Goal: Information Seeking & Learning: Stay updated

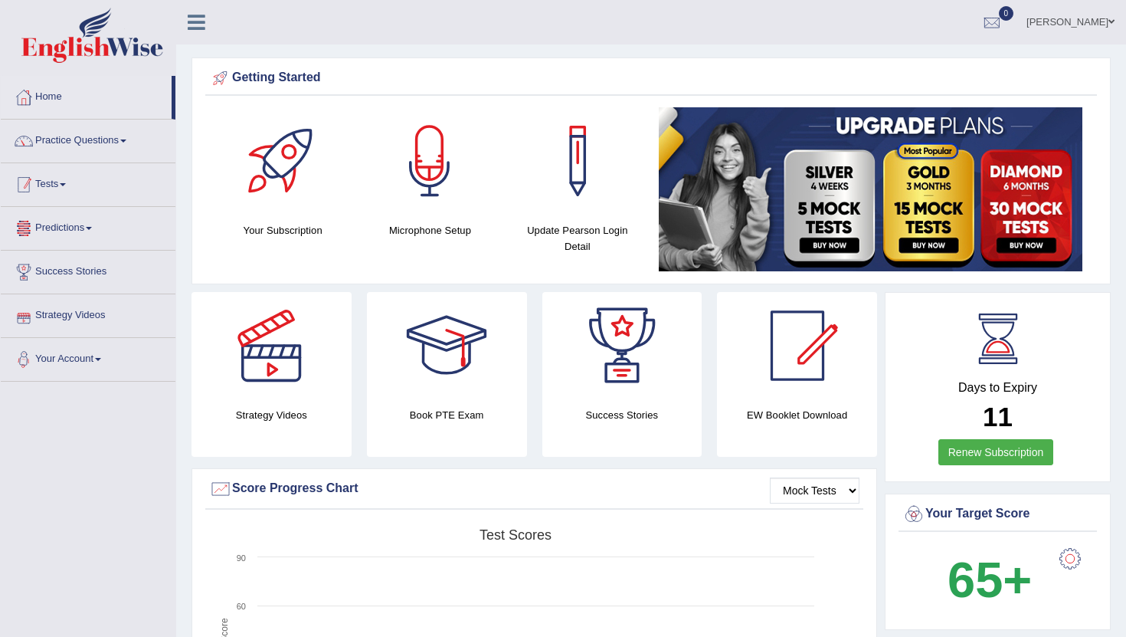
click at [66, 188] on link "Tests" at bounding box center [88, 182] width 175 height 38
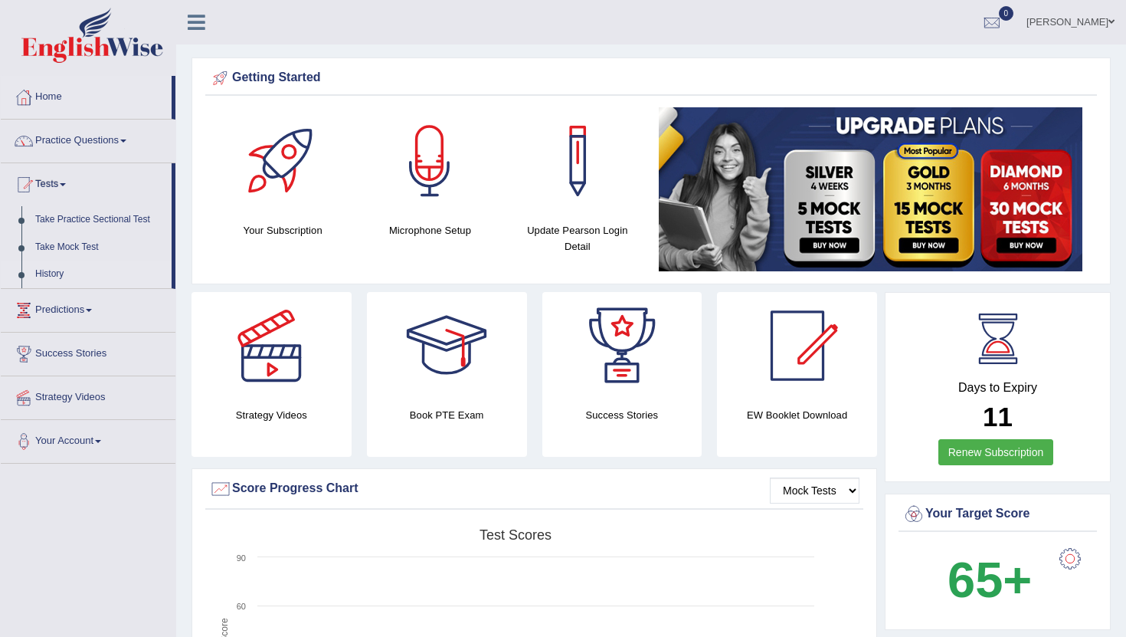
click at [51, 276] on link "History" at bounding box center [99, 275] width 143 height 28
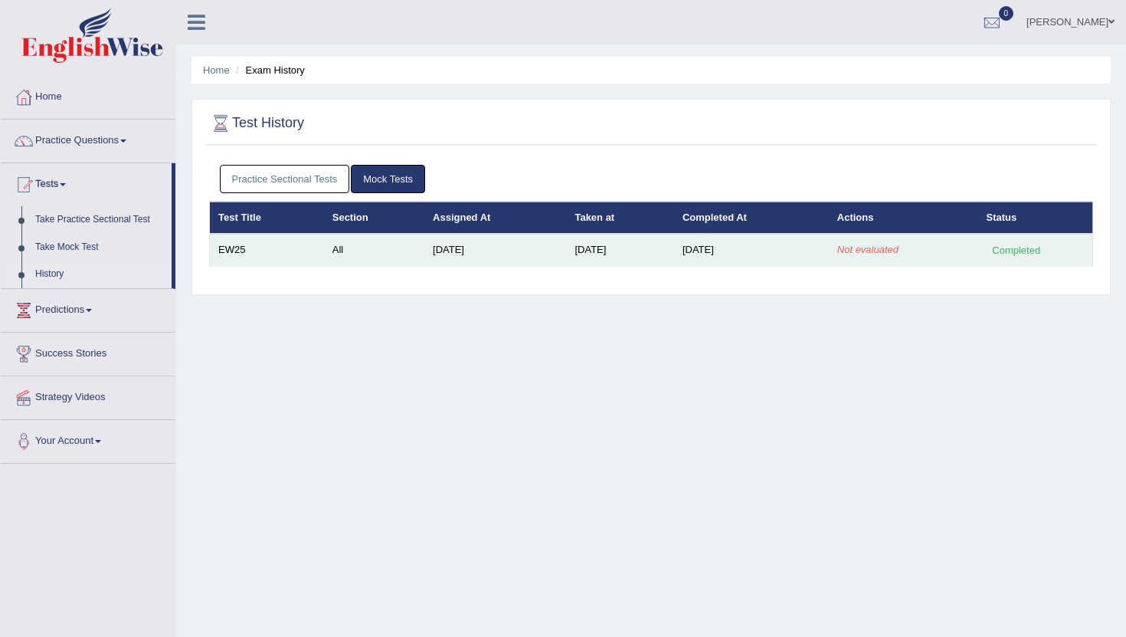
click at [869, 251] on em "Not evaluated" at bounding box center [867, 249] width 61 height 11
click at [891, 251] on em "Not evaluated" at bounding box center [867, 249] width 61 height 11
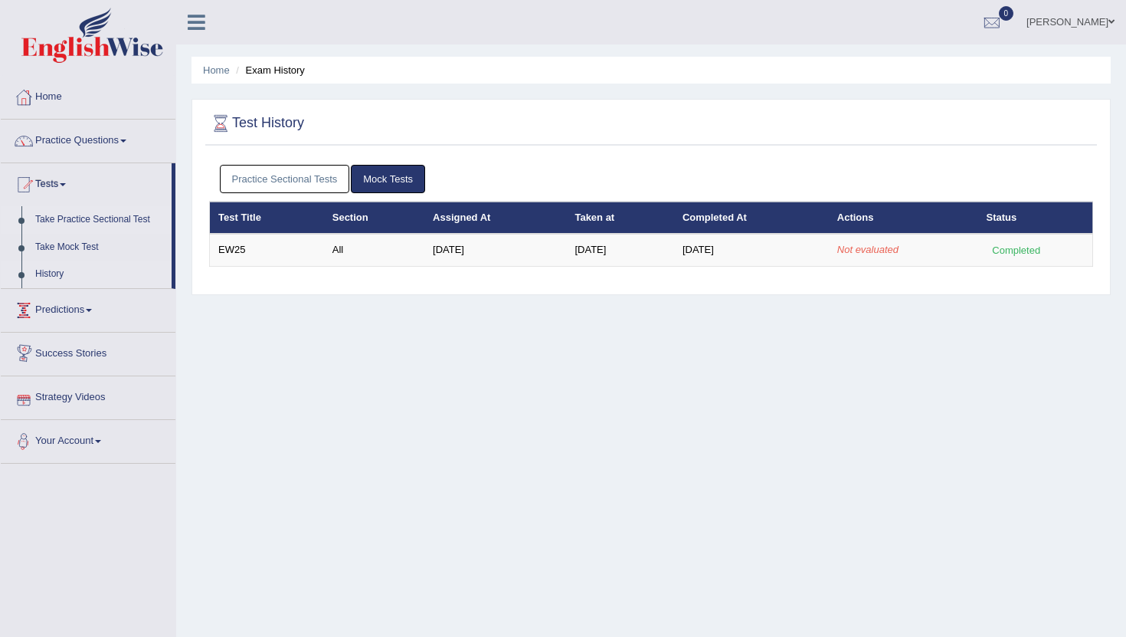
click at [129, 217] on link "Take Practice Sectional Test" at bounding box center [99, 220] width 143 height 28
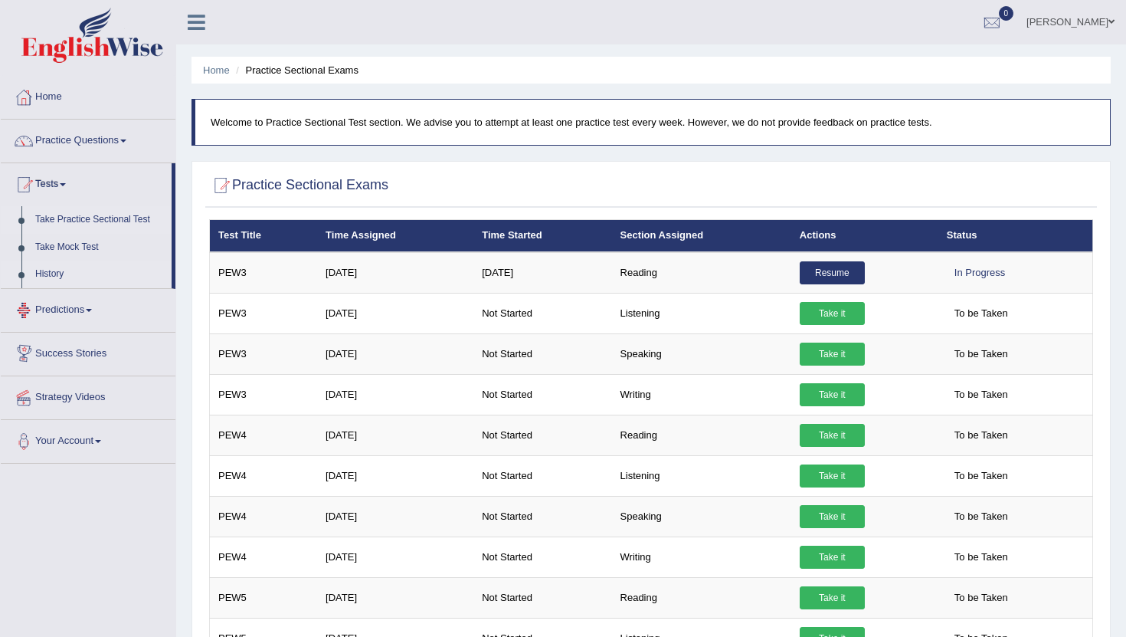
click at [41, 281] on link "History" at bounding box center [99, 275] width 143 height 28
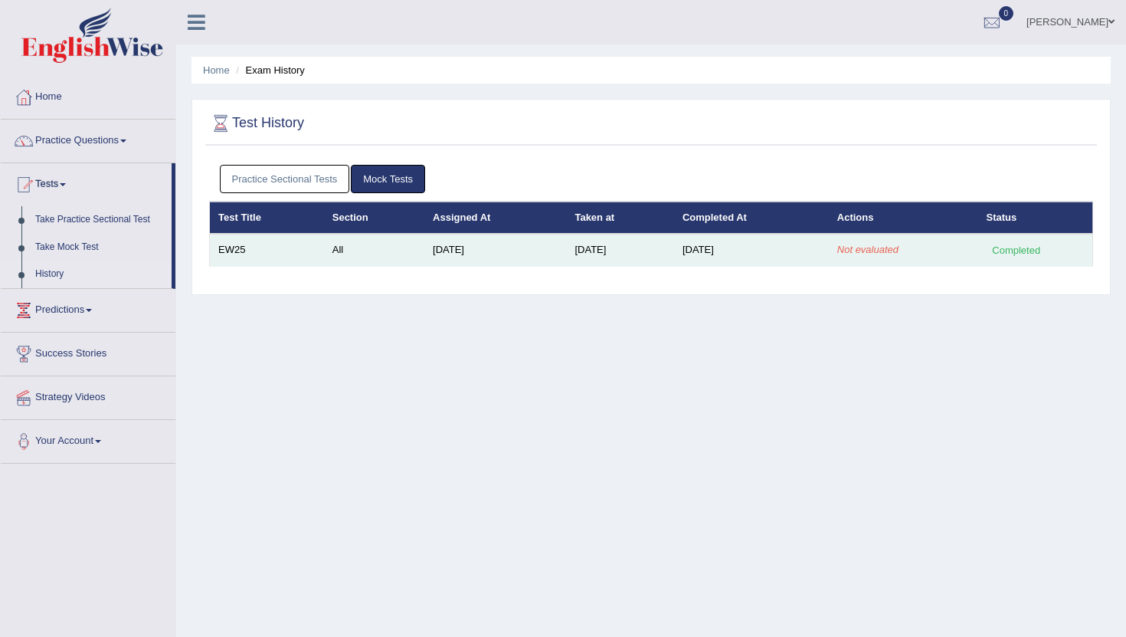
click at [1034, 252] on div "Completed" at bounding box center [1017, 250] width 60 height 16
click at [890, 248] on em "Not evaluated" at bounding box center [867, 249] width 61 height 11
click at [701, 245] on td "Sep 7, 2025" at bounding box center [751, 250] width 155 height 32
click at [614, 248] on td "Sep 7, 2025" at bounding box center [619, 250] width 107 height 32
click at [441, 248] on td "Jul 29, 2025" at bounding box center [495, 250] width 142 height 32
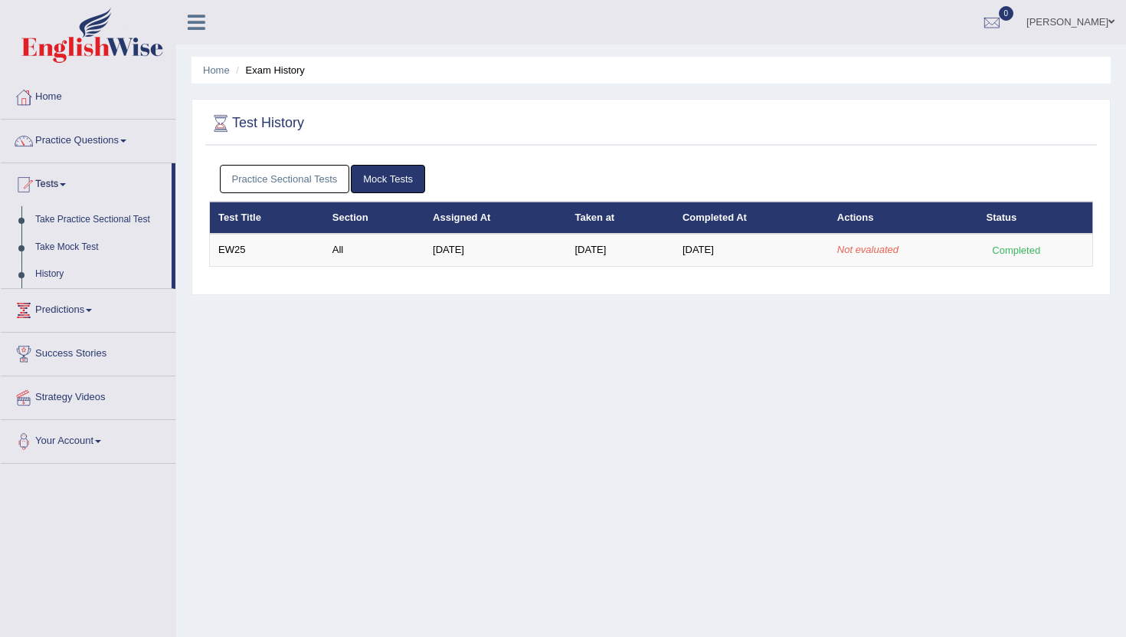
click at [310, 183] on link "Practice Sectional Tests" at bounding box center [285, 179] width 130 height 28
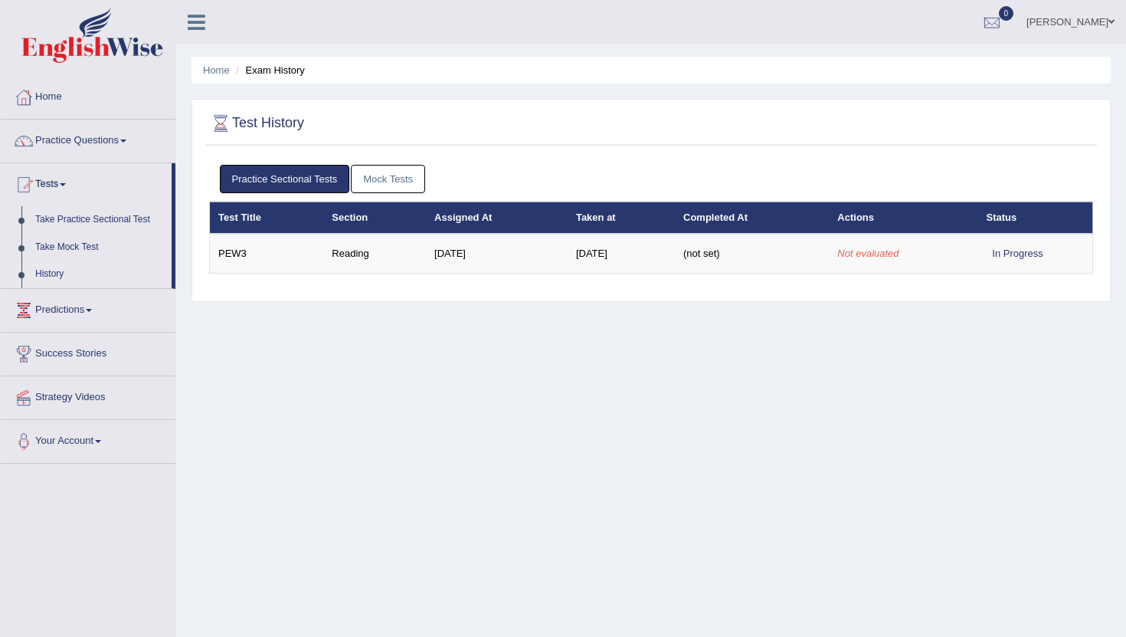
click at [379, 177] on link "Mock Tests" at bounding box center [388, 179] width 74 height 28
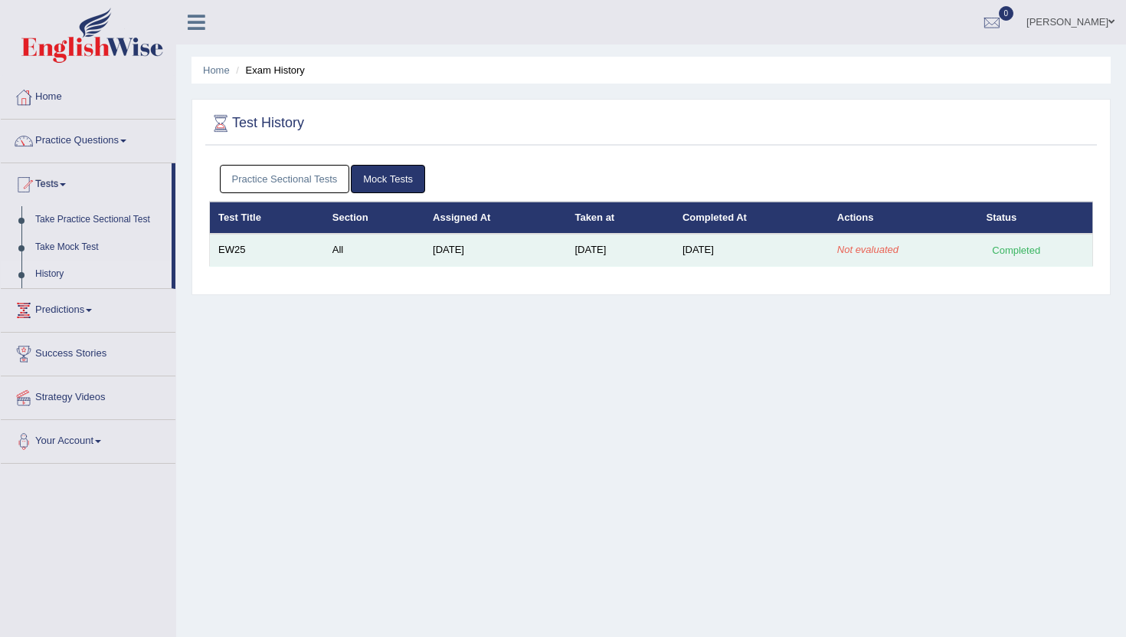
click at [879, 254] on em "Not evaluated" at bounding box center [867, 249] width 61 height 11
click at [715, 261] on td "[DATE]" at bounding box center [751, 250] width 155 height 32
click at [855, 242] on td "Not evaluated" at bounding box center [903, 250] width 149 height 32
click at [226, 247] on td "EW25" at bounding box center [267, 250] width 114 height 32
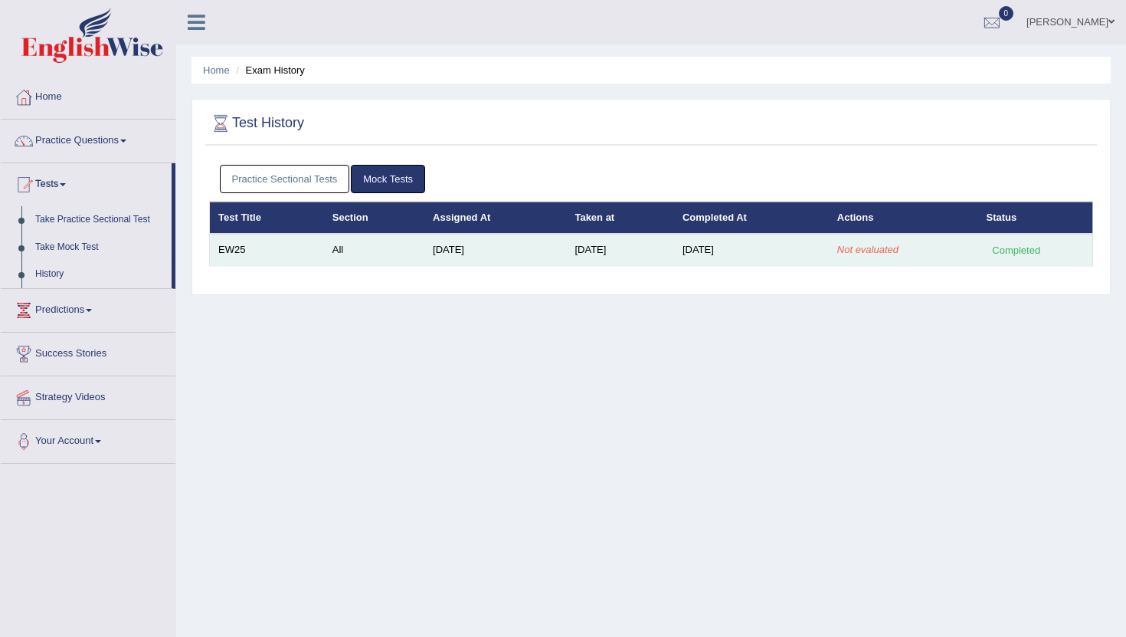
click at [237, 247] on td "EW25" at bounding box center [267, 250] width 114 height 32
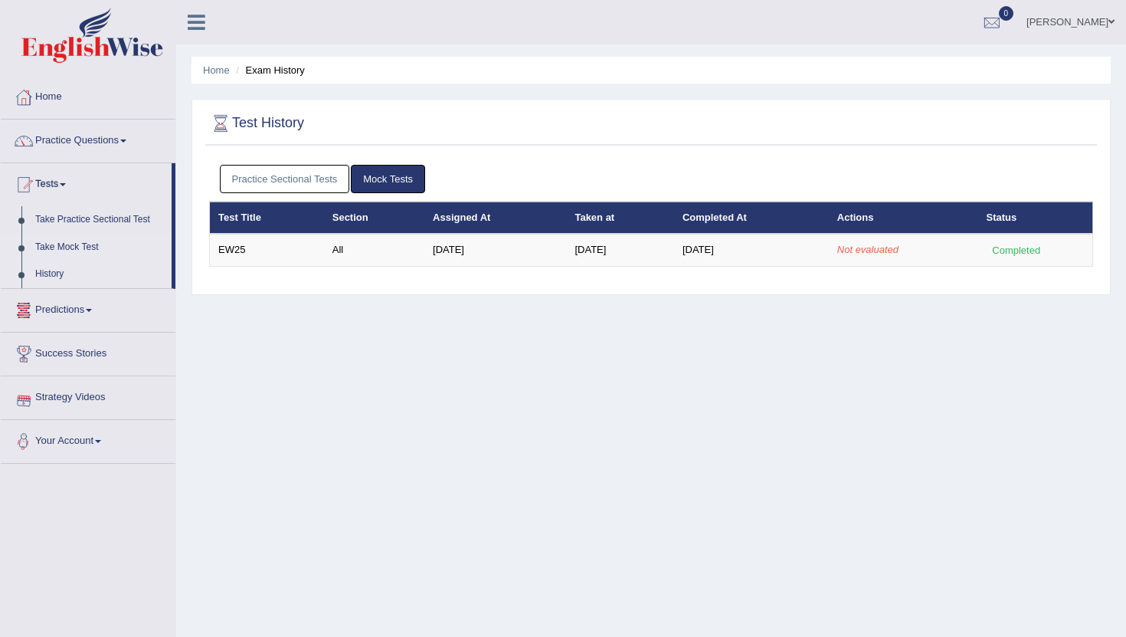
click at [61, 247] on link "Take Mock Test" at bounding box center [99, 248] width 143 height 28
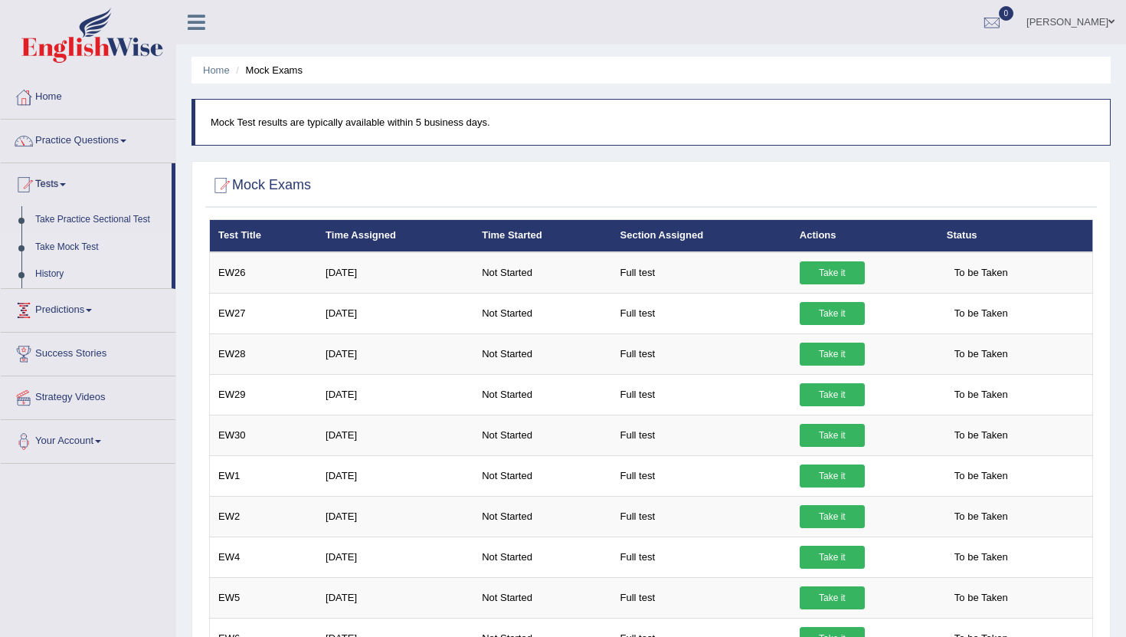
click at [55, 269] on link "History" at bounding box center [99, 275] width 143 height 28
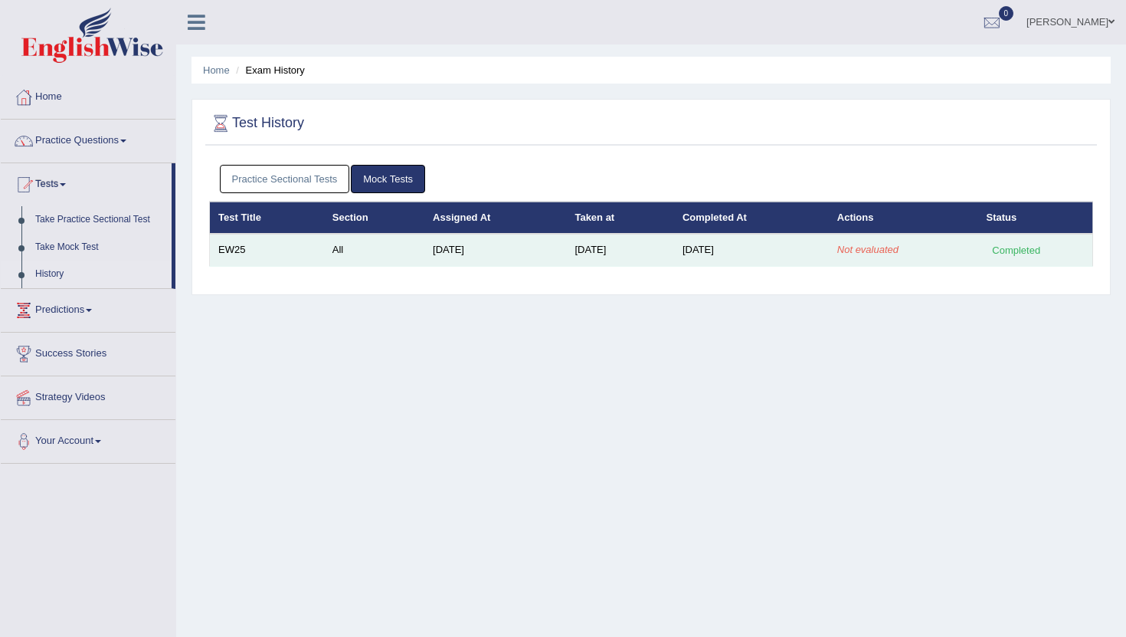
click at [882, 244] on em "Not evaluated" at bounding box center [867, 249] width 61 height 11
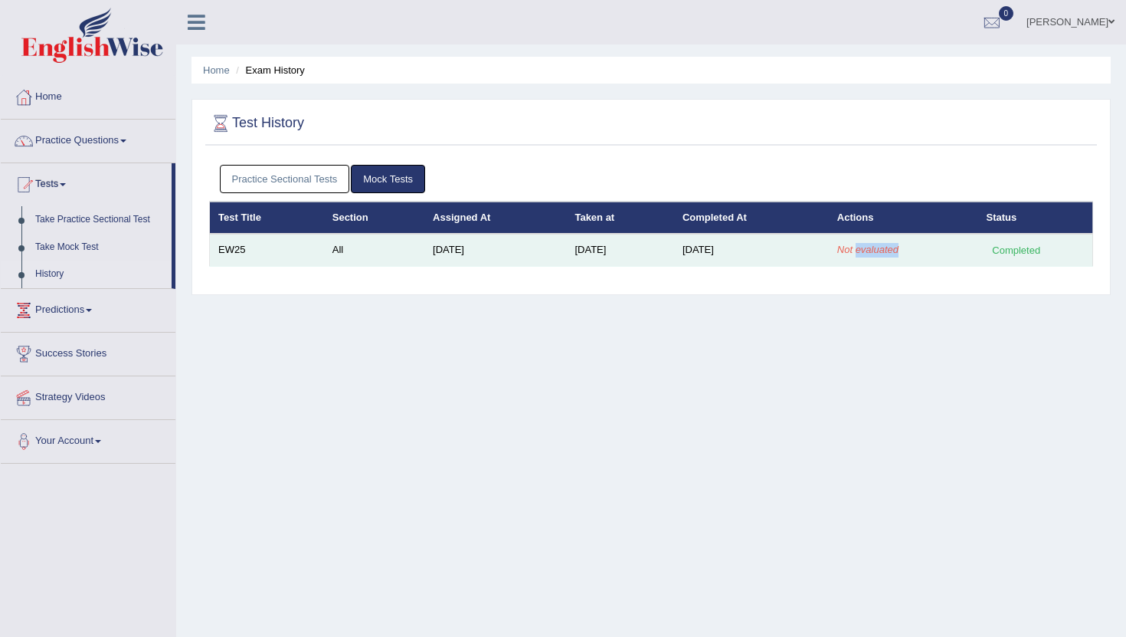
click at [882, 244] on em "Not evaluated" at bounding box center [867, 249] width 61 height 11
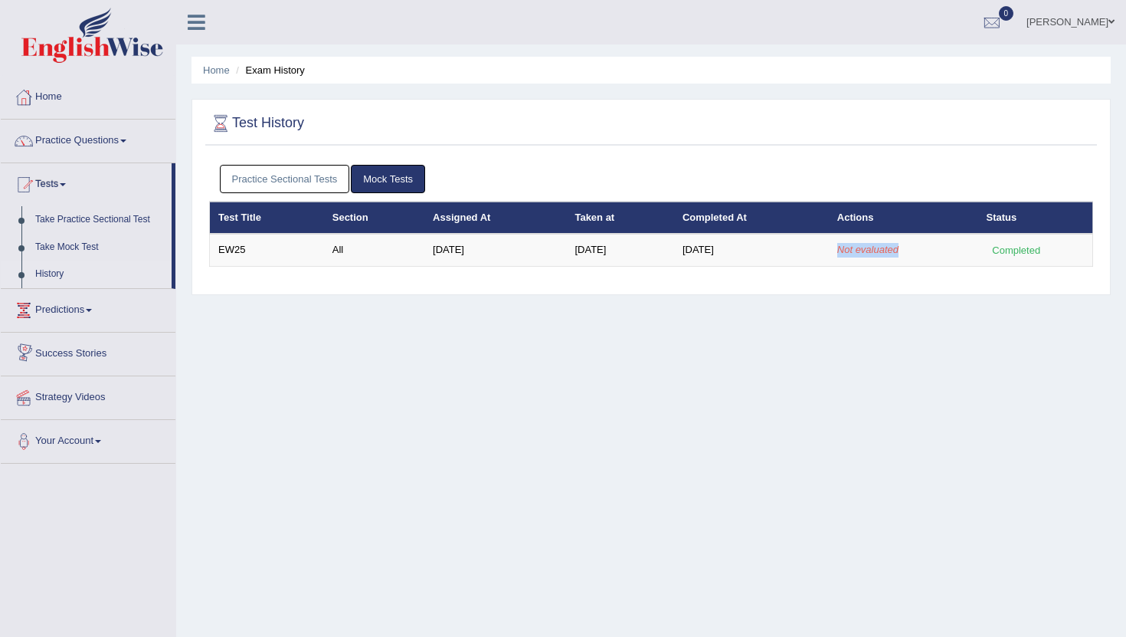
click at [63, 315] on link "Predictions" at bounding box center [88, 308] width 175 height 38
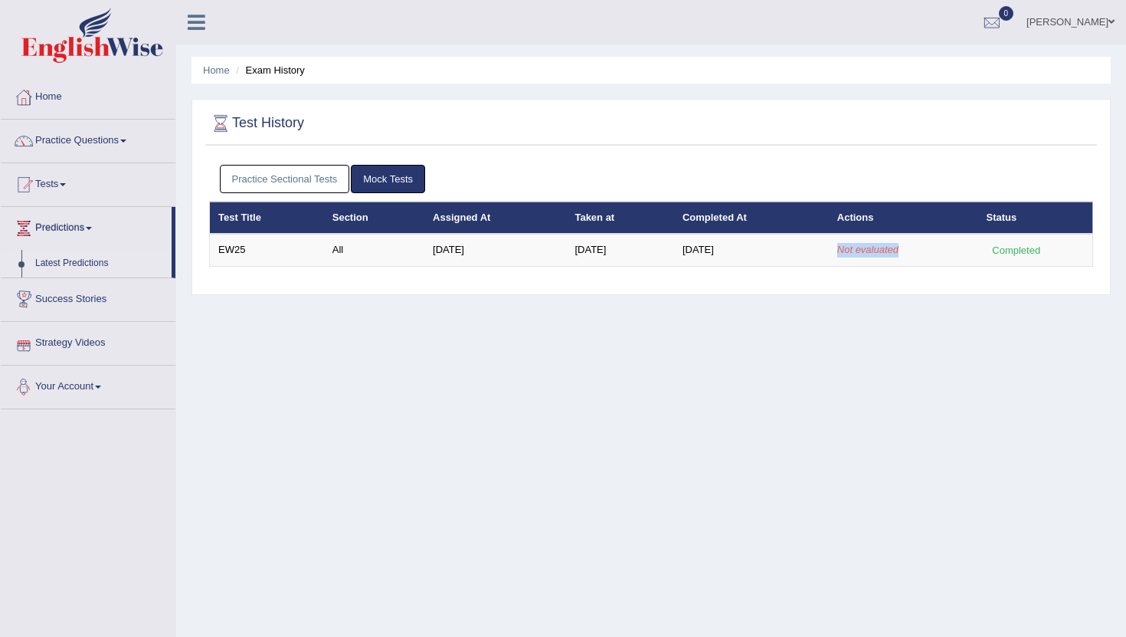
click at [63, 264] on link "Latest Predictions" at bounding box center [99, 264] width 143 height 28
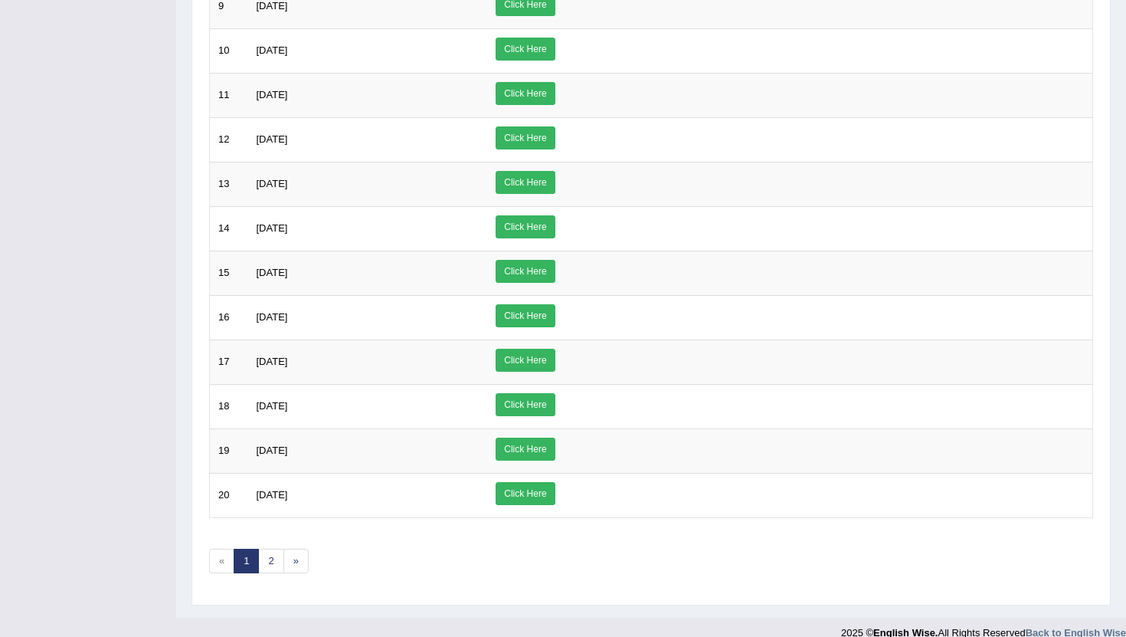
scroll to position [595, 0]
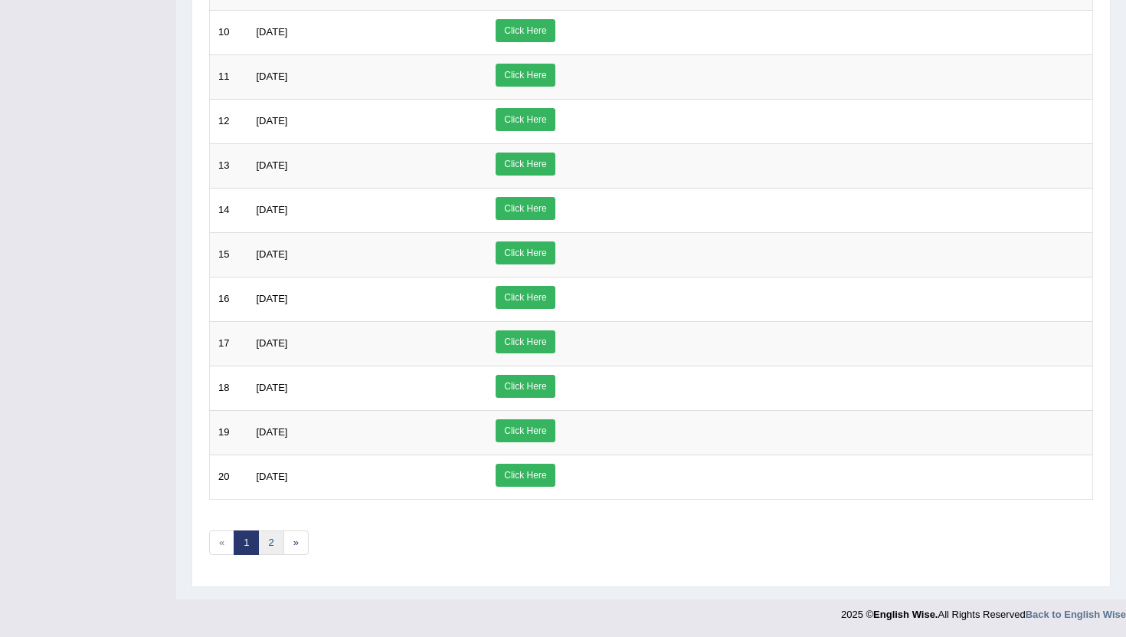
click at [268, 542] on link "2" at bounding box center [270, 542] width 25 height 25
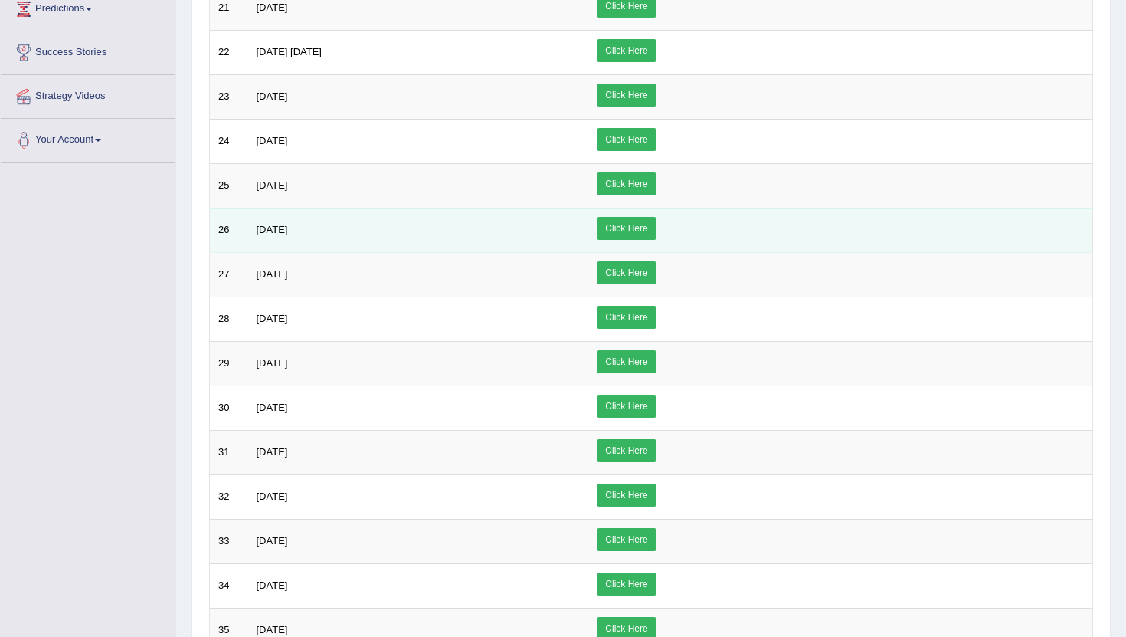
scroll to position [340, 0]
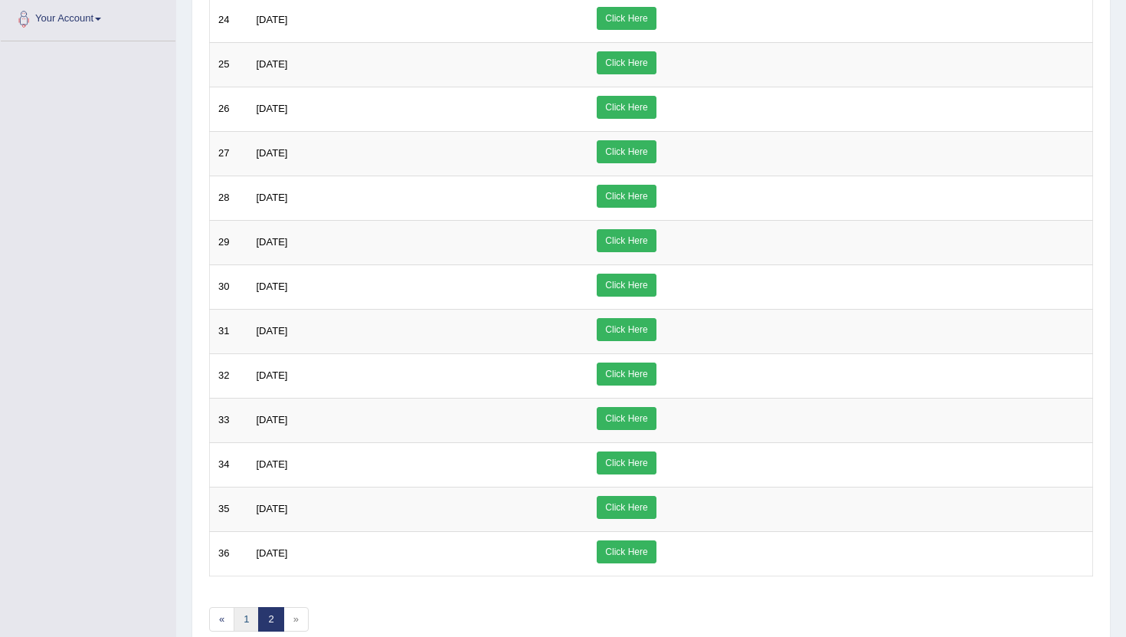
click at [240, 627] on link "1" at bounding box center [246, 619] width 25 height 25
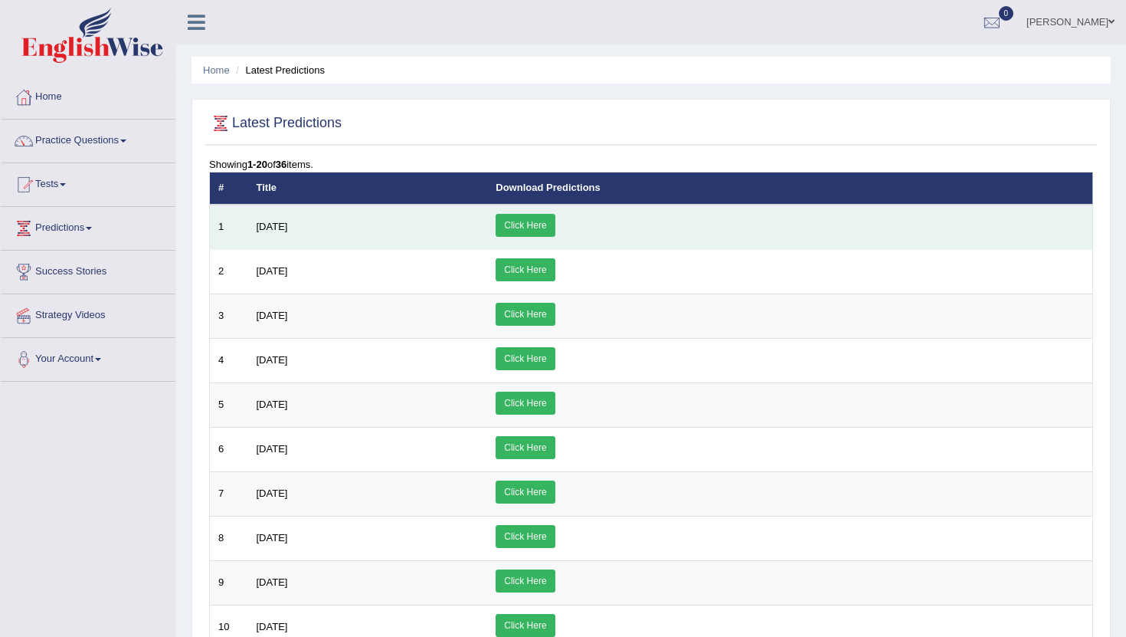
click at [317, 221] on td "[DATE]" at bounding box center [368, 227] width 240 height 45
click at [555, 221] on link "Click Here" at bounding box center [525, 225] width 59 height 23
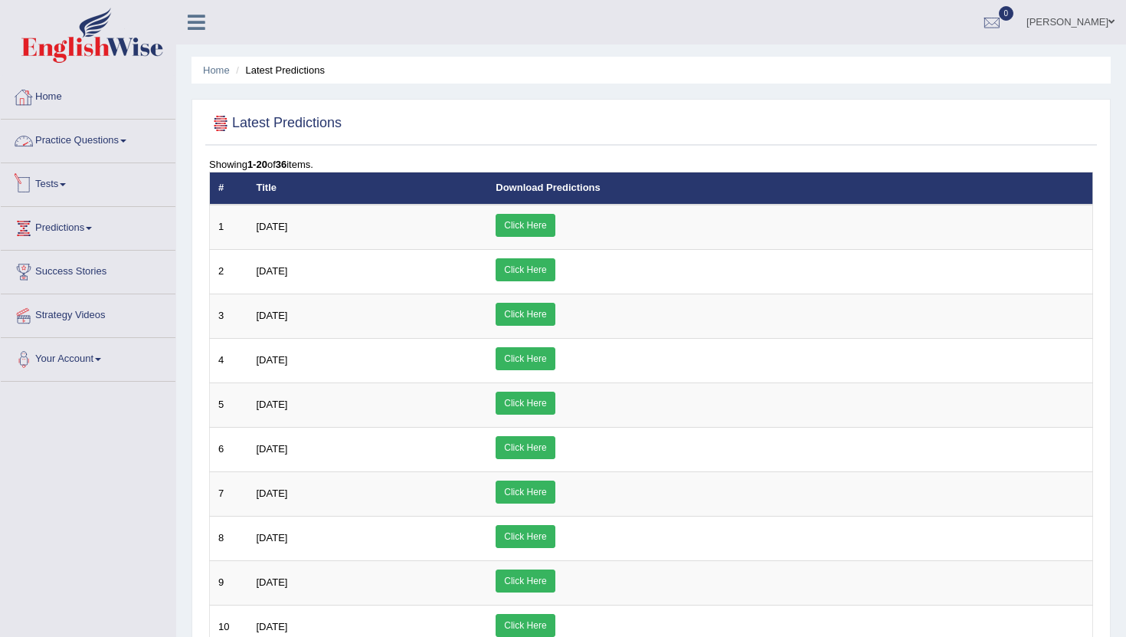
click at [74, 192] on link "Tests" at bounding box center [88, 182] width 175 height 38
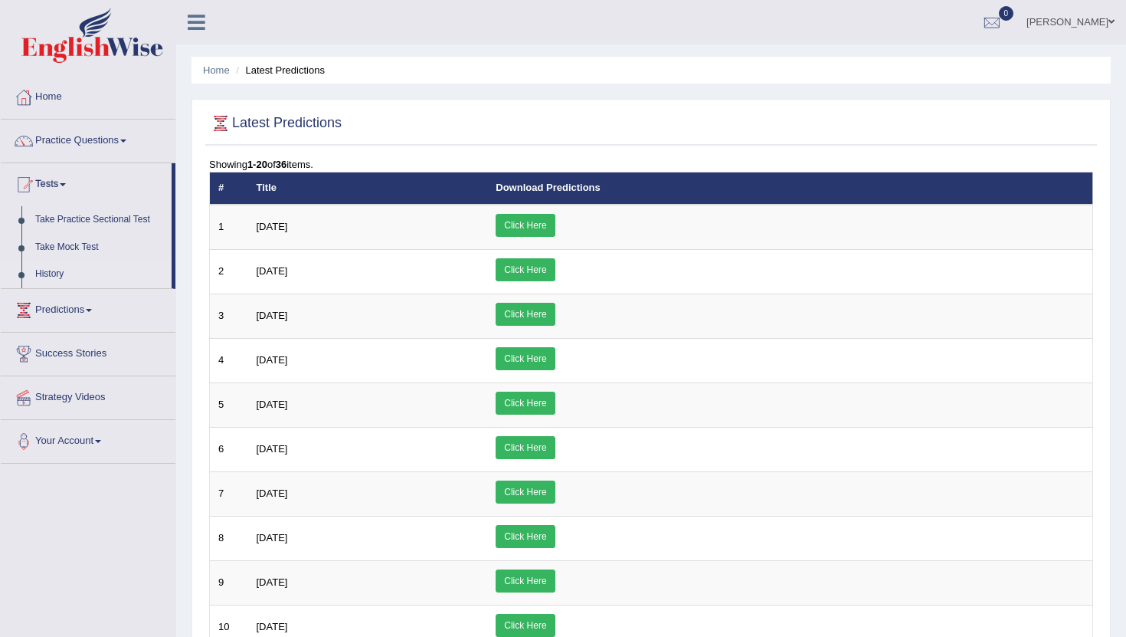
click at [67, 271] on link "History" at bounding box center [99, 275] width 143 height 28
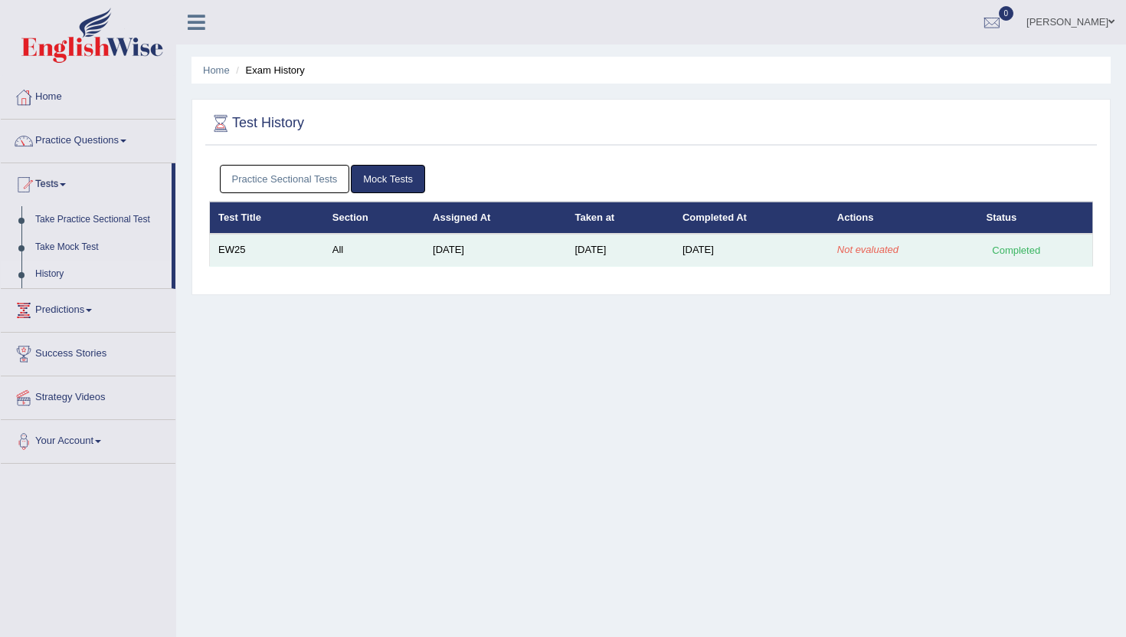
click at [878, 251] on em "Not evaluated" at bounding box center [867, 249] width 61 height 11
click at [878, 250] on em "Not evaluated" at bounding box center [867, 249] width 61 height 11
click at [913, 247] on td "Not evaluated" at bounding box center [903, 250] width 149 height 32
click at [857, 254] on em "Not evaluated" at bounding box center [867, 249] width 61 height 11
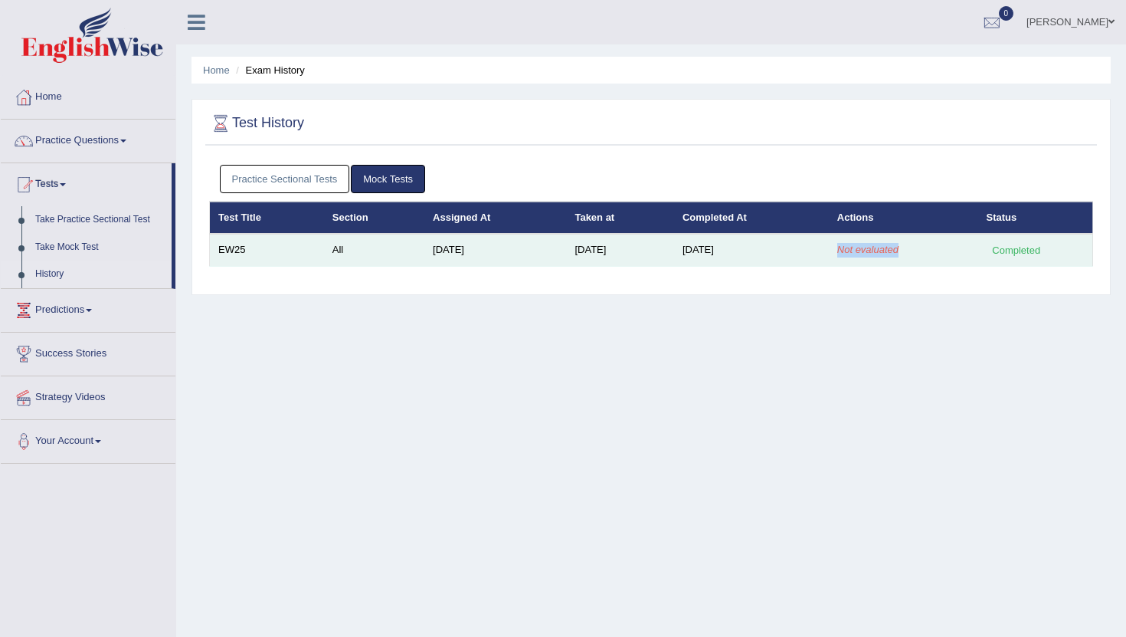
click at [857, 254] on em "Not evaluated" at bounding box center [867, 249] width 61 height 11
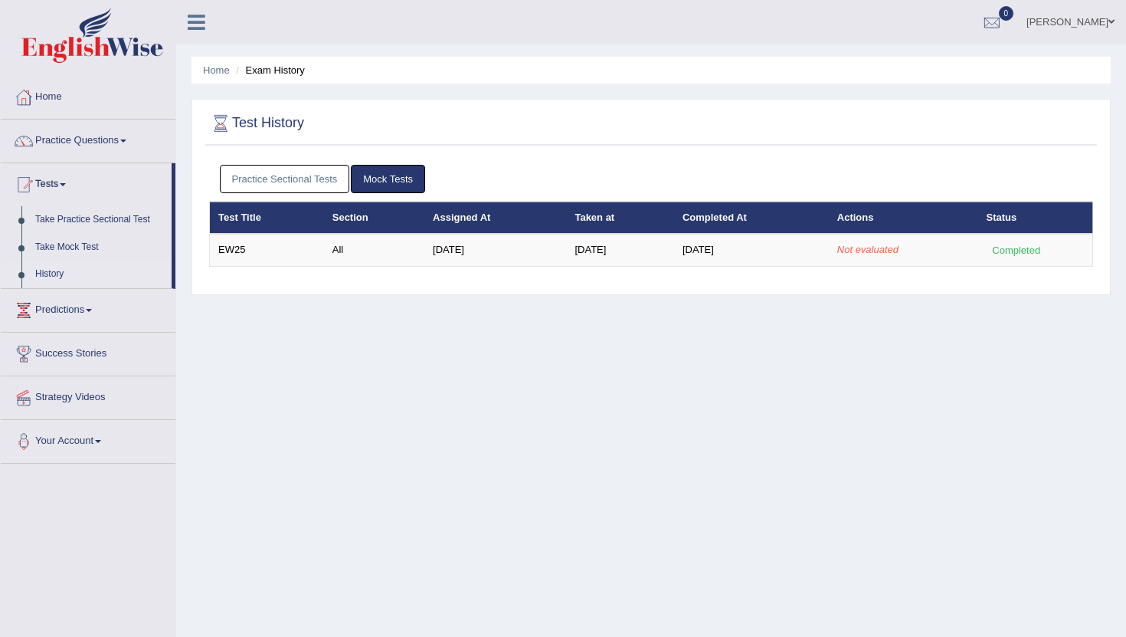
click at [265, 175] on link "Practice Sectional Tests" at bounding box center [285, 179] width 130 height 28
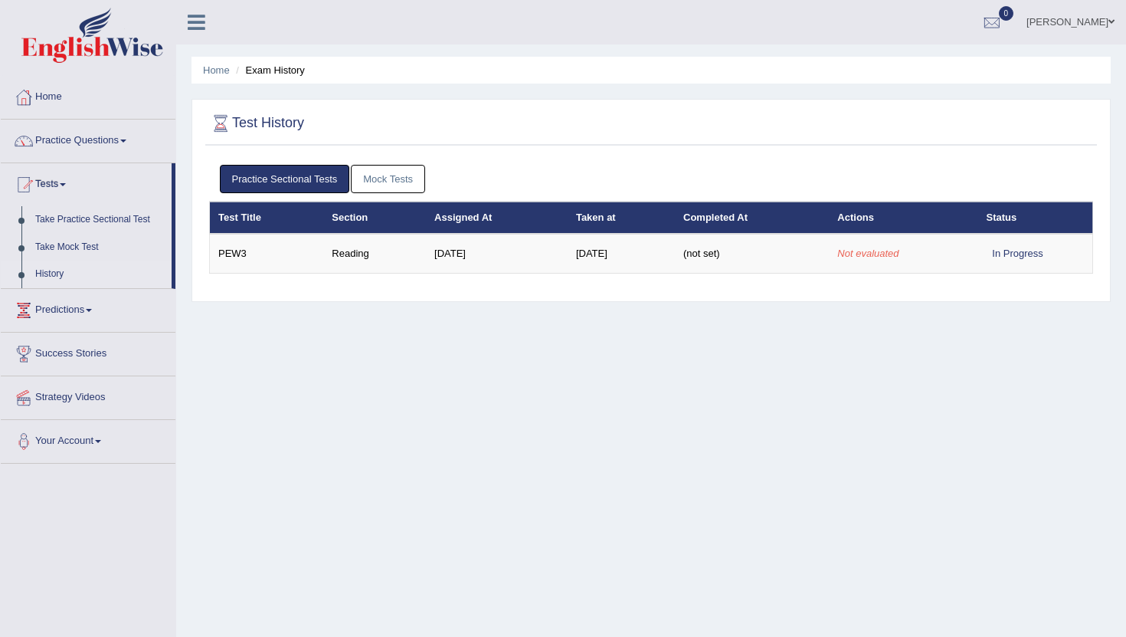
click at [367, 166] on link "Mock Tests" at bounding box center [388, 179] width 74 height 28
